Goal: Information Seeking & Learning: Learn about a topic

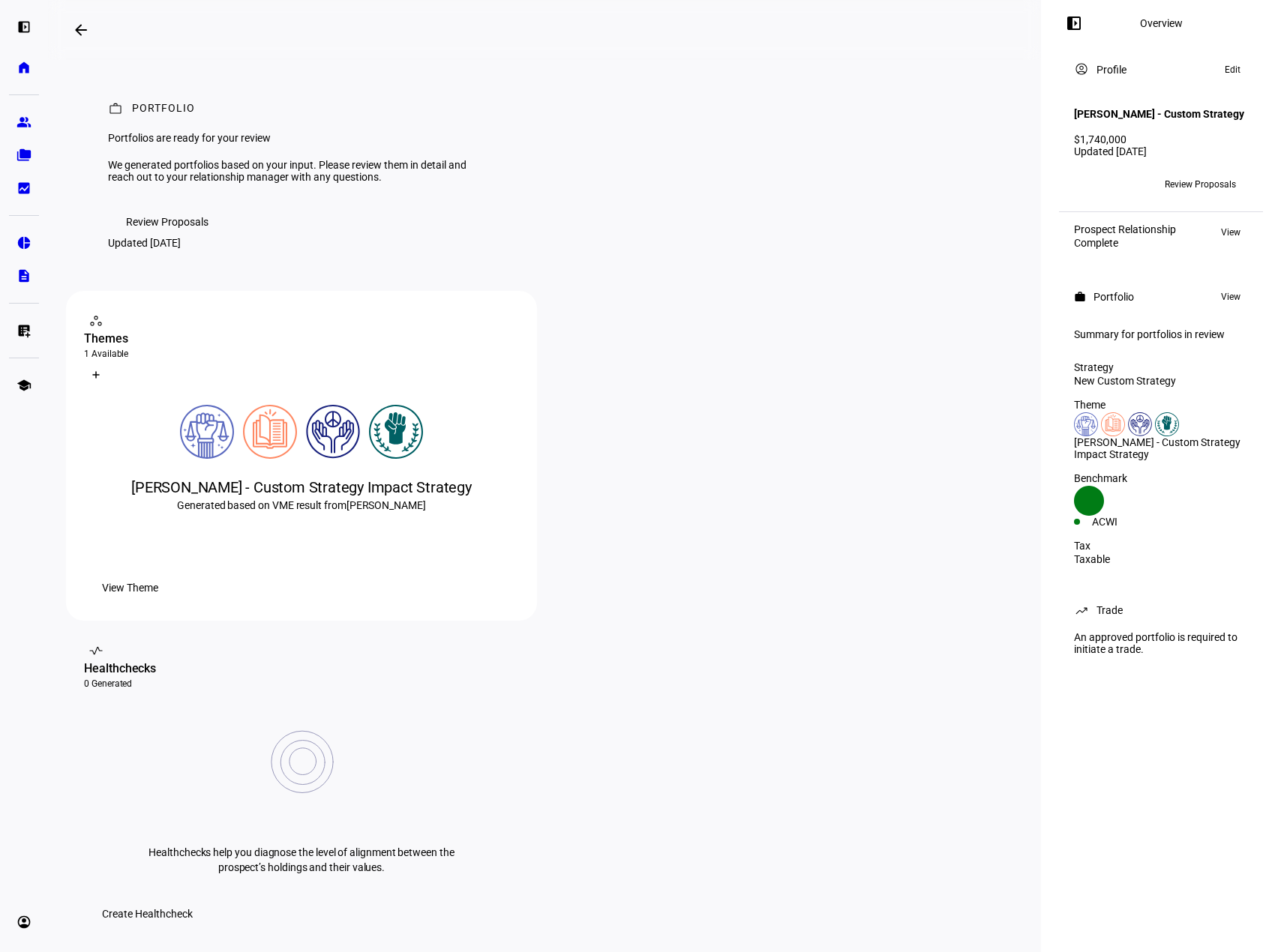
click at [185, 237] on span "Review Proposals" at bounding box center [167, 222] width 82 height 30
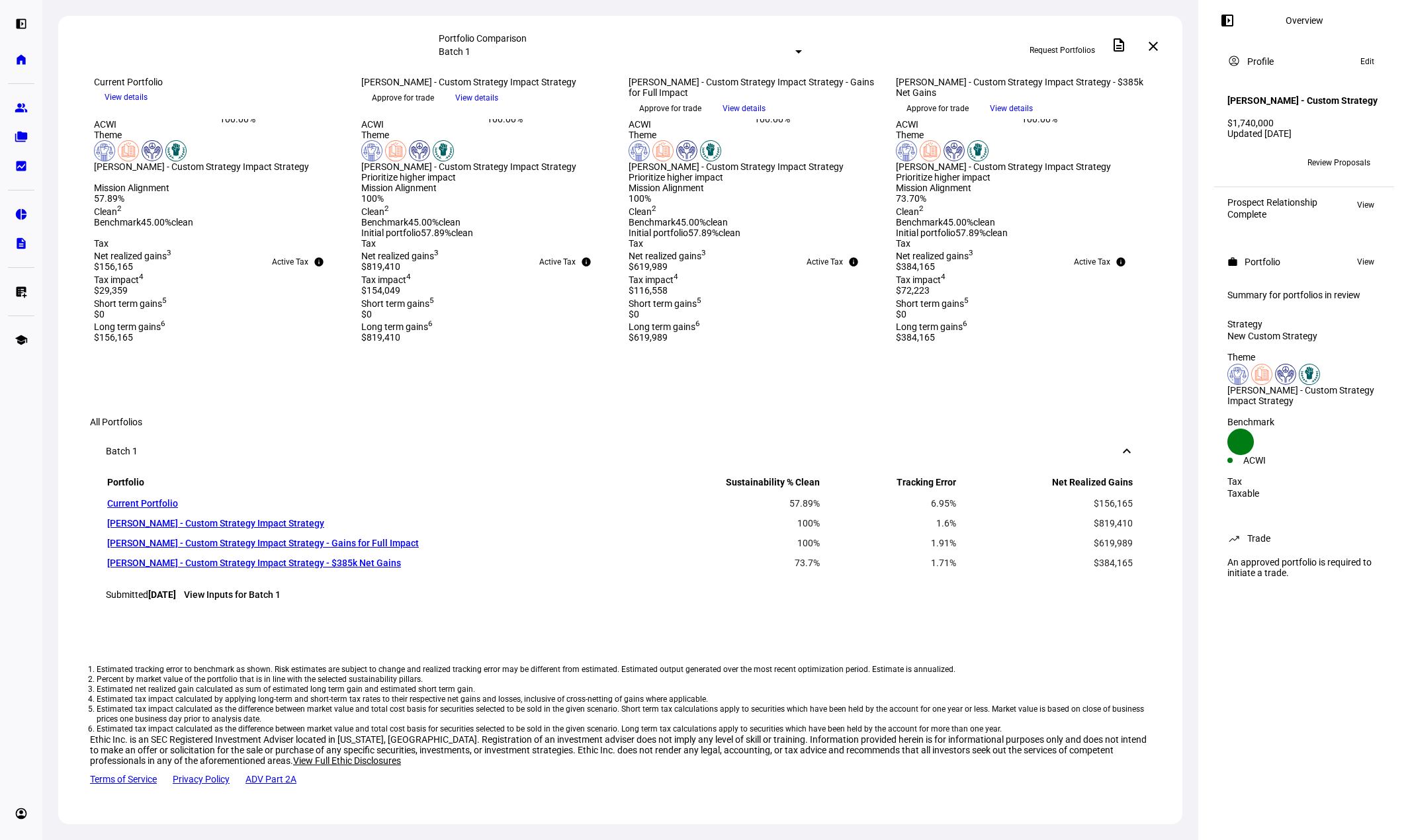
scroll to position [697, 0]
click at [795, 632] on div "All Portfolios Batch 1 keyboard_arrow_down Portfolio Sustainability % Clean Tra…" at bounding box center [620, 603] width 1124 height 458
click at [1119, 650] on eth-portfolio-disclosures "Estimated tracking error to benchmark as shown. Risk estimates are subject to c…" at bounding box center [620, 704] width 1060 height 160
click at [1033, 301] on eth-route-card-body "lightbulb [PERSON_NAME] indicated that achieving a balance between sustainabili…" at bounding box center [620, 454] width 1124 height 756
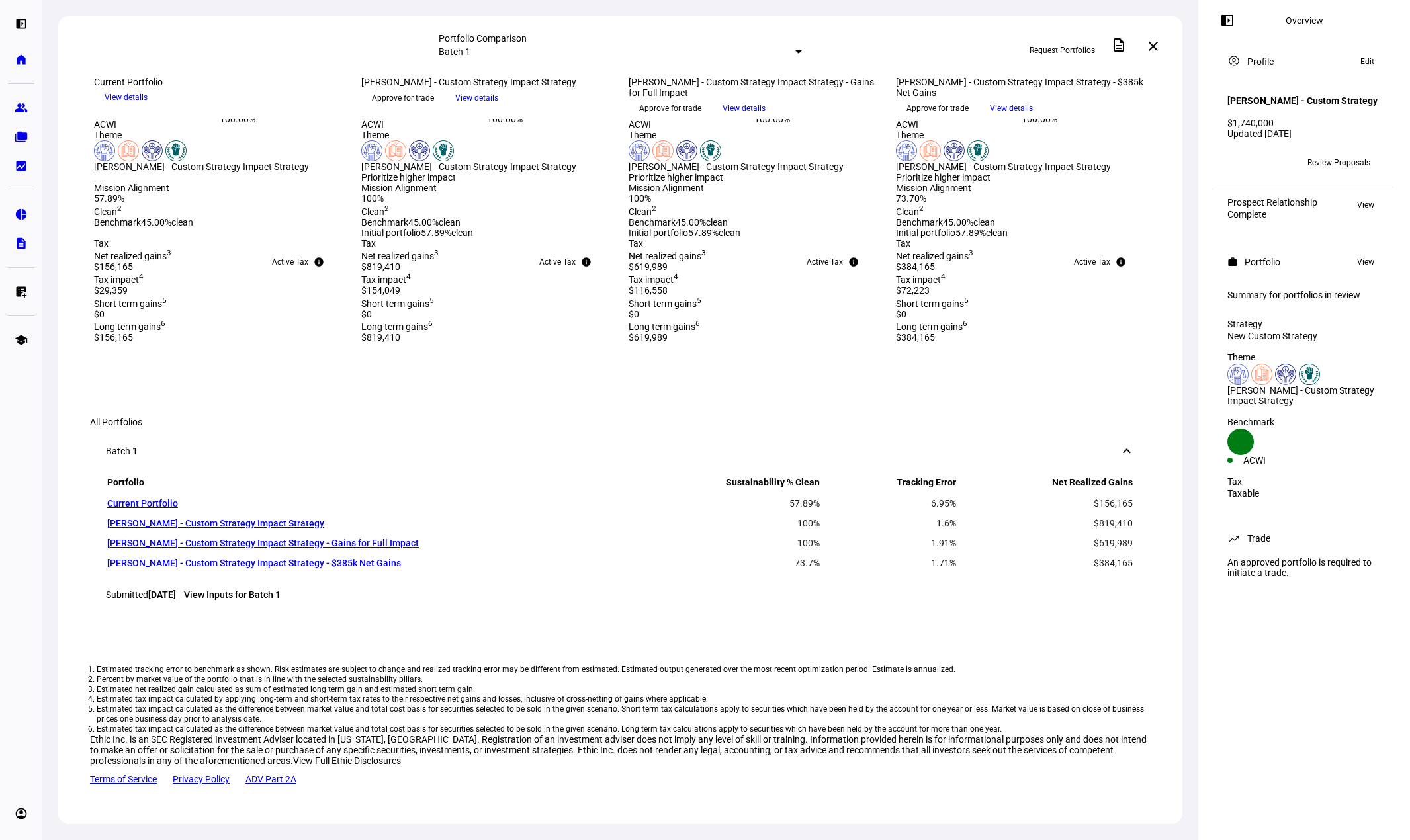
click at [280, 590] on link "View Inputs for Batch 1" at bounding box center [232, 594] width 96 height 10
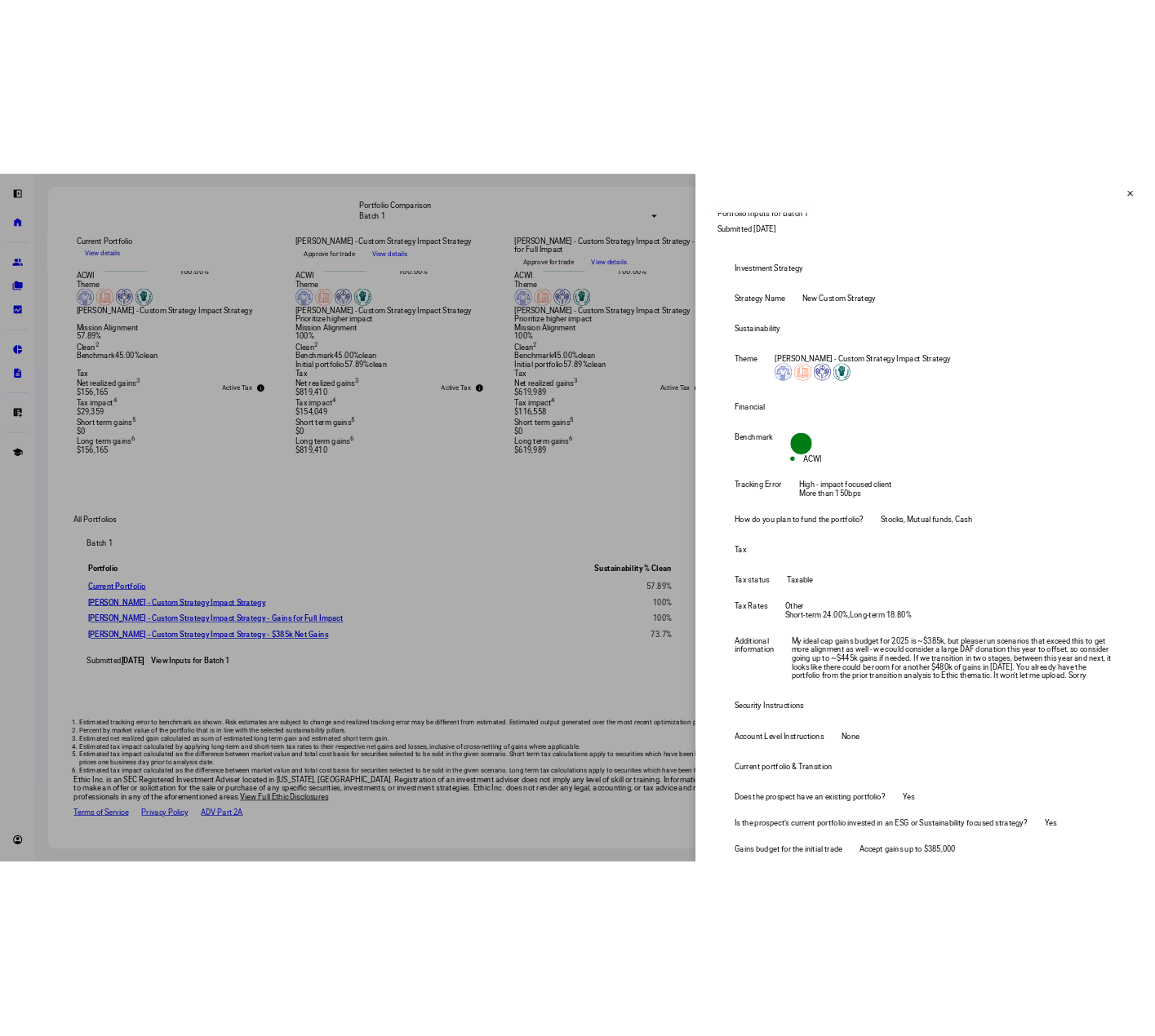
scroll to position [0, 0]
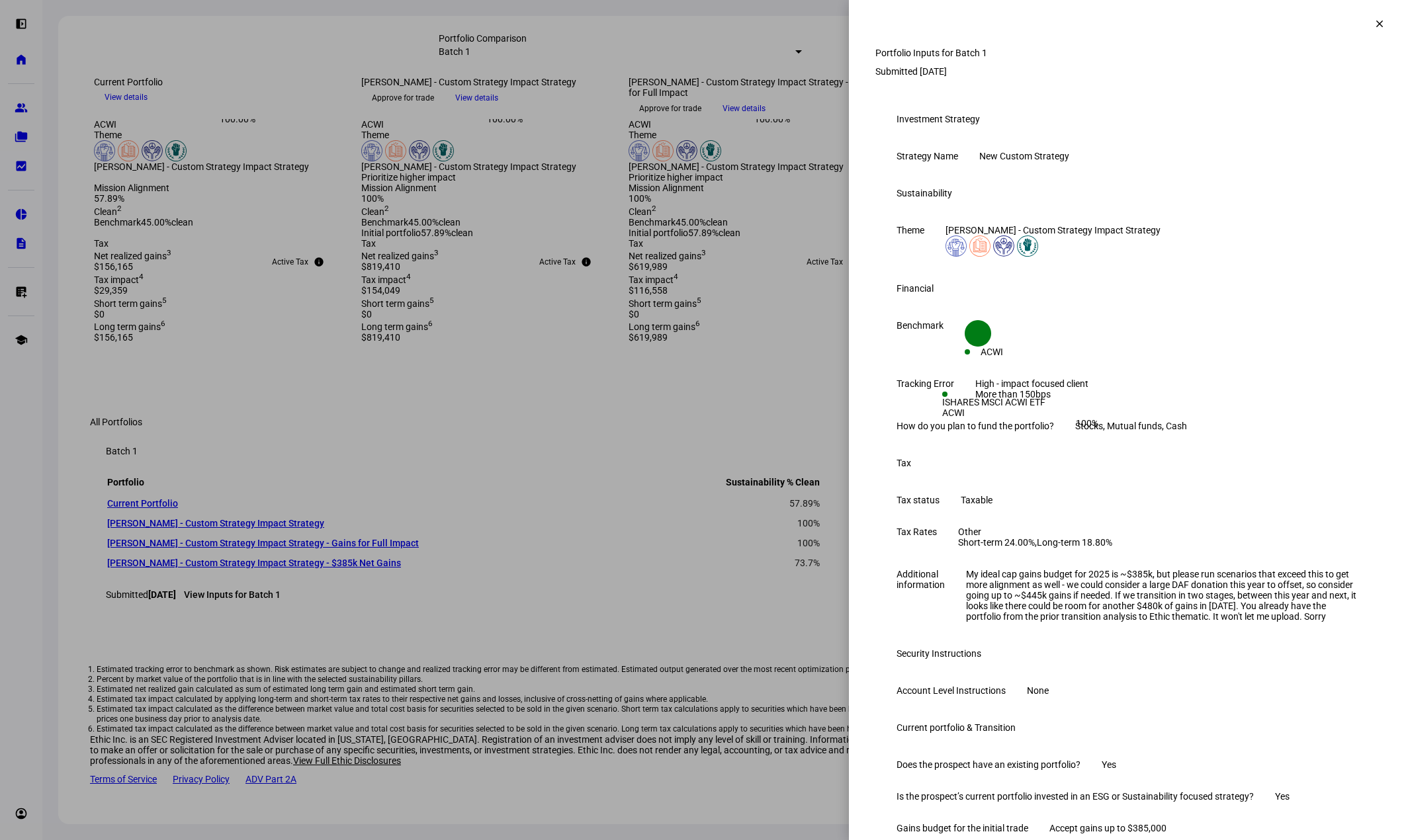
click at [1130, 24] on span at bounding box center [1379, 24] width 32 height 32
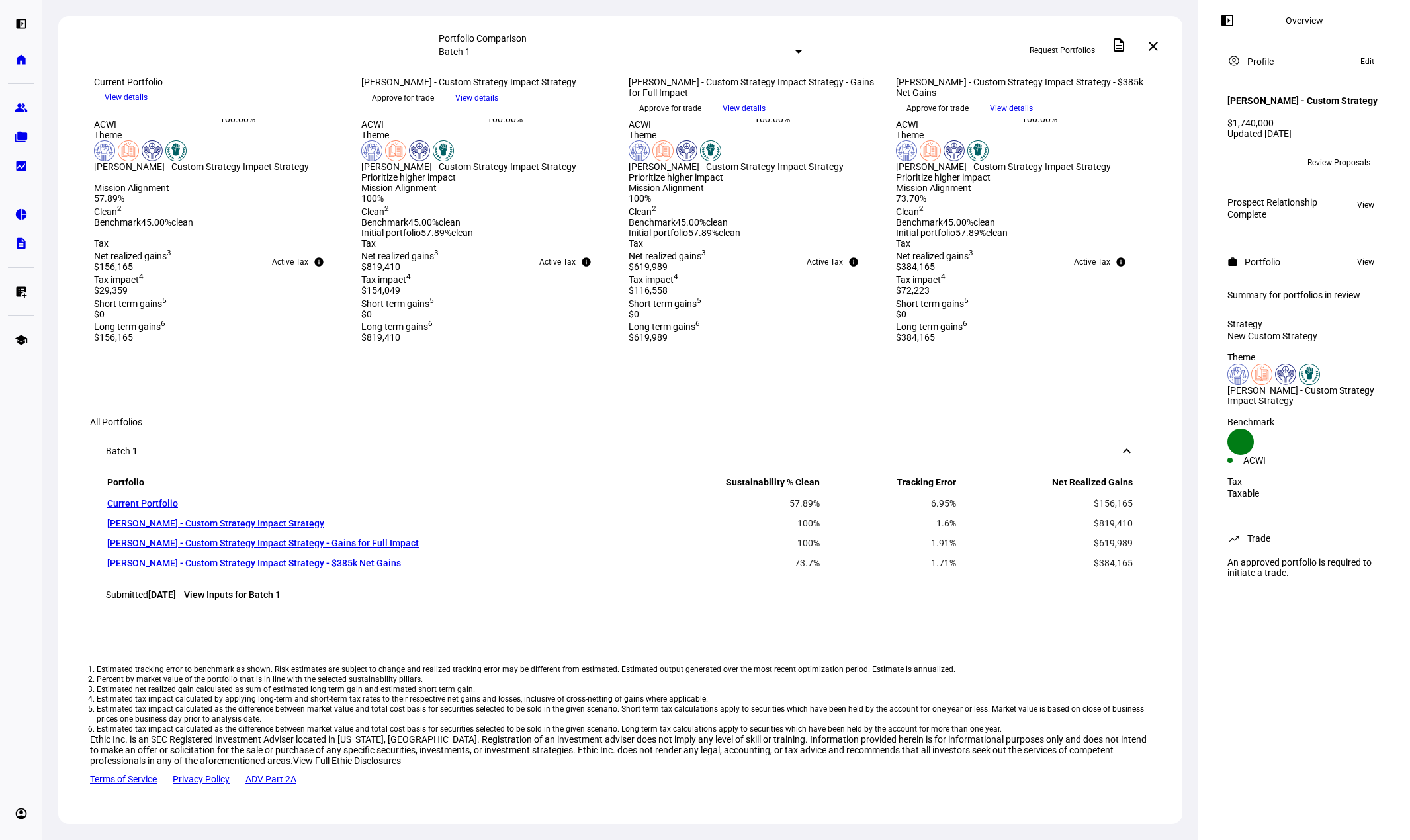
click at [1130, 790] on div "left_panel_open Overview account_circle Profile Edit [PERSON_NAME] - Custom Str…" at bounding box center [1303, 420] width 211 height 840
